Goal: Information Seeking & Learning: Learn about a topic

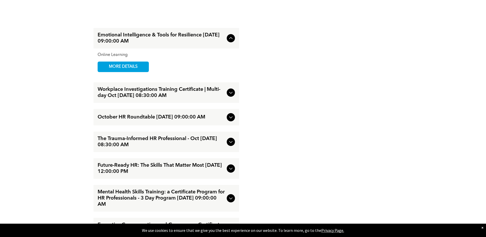
scroll to position [590, 0]
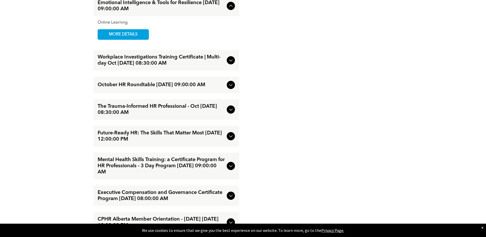
click at [230, 163] on icon at bounding box center [231, 166] width 6 height 6
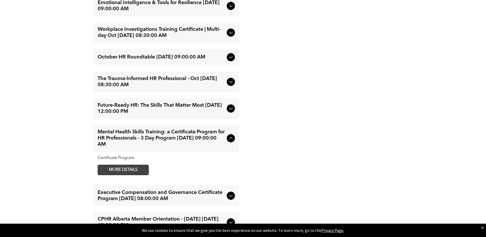
click at [134, 167] on span "MORE DETAILS" at bounding box center [123, 170] width 41 height 10
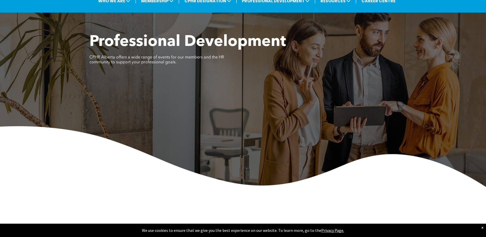
scroll to position [0, 0]
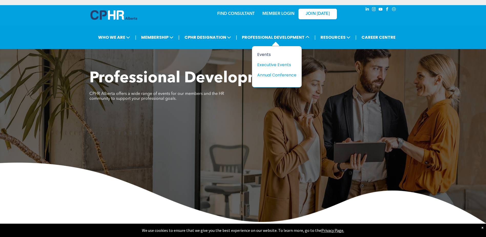
click at [270, 55] on div "Events" at bounding box center [274, 54] width 35 height 6
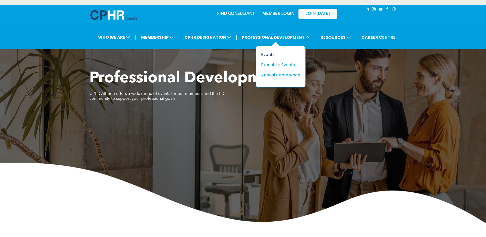
click at [278, 54] on div "Events" at bounding box center [278, 54] width 35 height 6
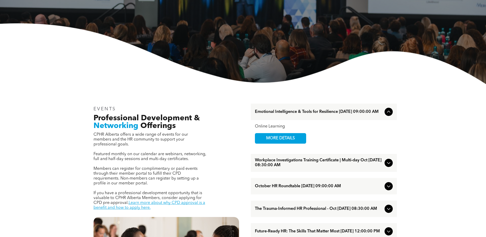
scroll to position [103, 0]
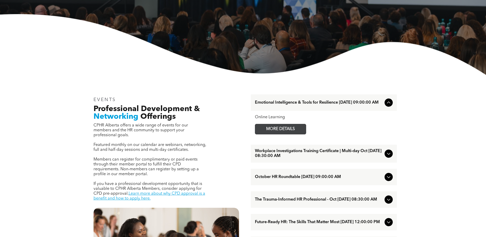
click at [293, 129] on span "MORE DETAILS" at bounding box center [280, 129] width 41 height 10
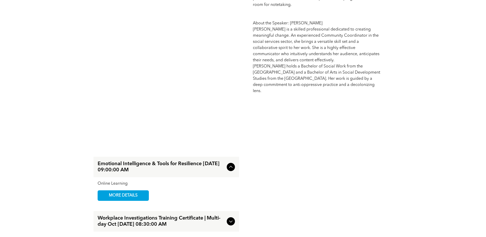
scroll to position [436, 0]
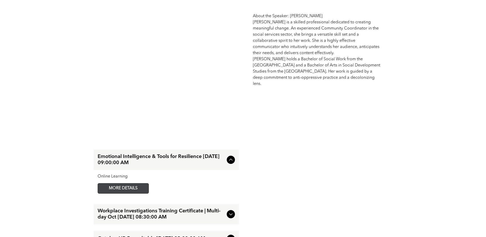
click at [138, 183] on span "MORE DETAILS" at bounding box center [123, 188] width 41 height 10
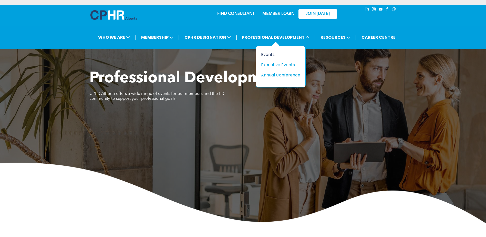
click at [276, 53] on div "Events" at bounding box center [278, 54] width 35 height 6
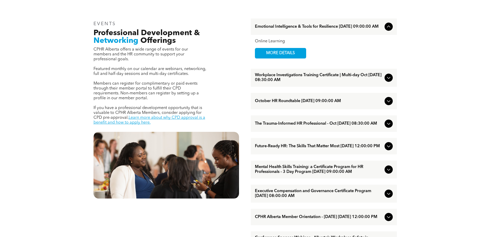
scroll to position [179, 0]
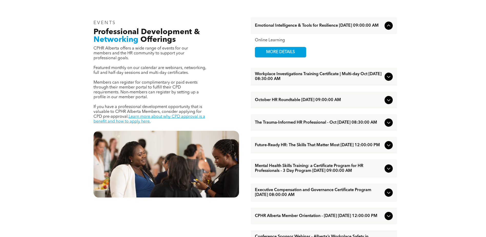
click at [318, 123] on span "The Trauma-Informed HR Professional - Oct [DATE] 08:30:00 AM" at bounding box center [319, 122] width 128 height 5
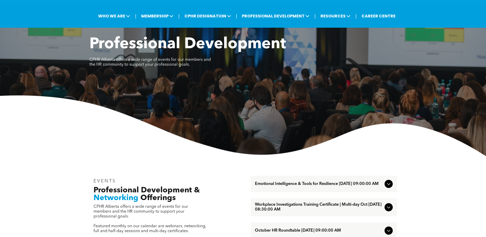
scroll to position [0, 0]
